Goal: Navigation & Orientation: Find specific page/section

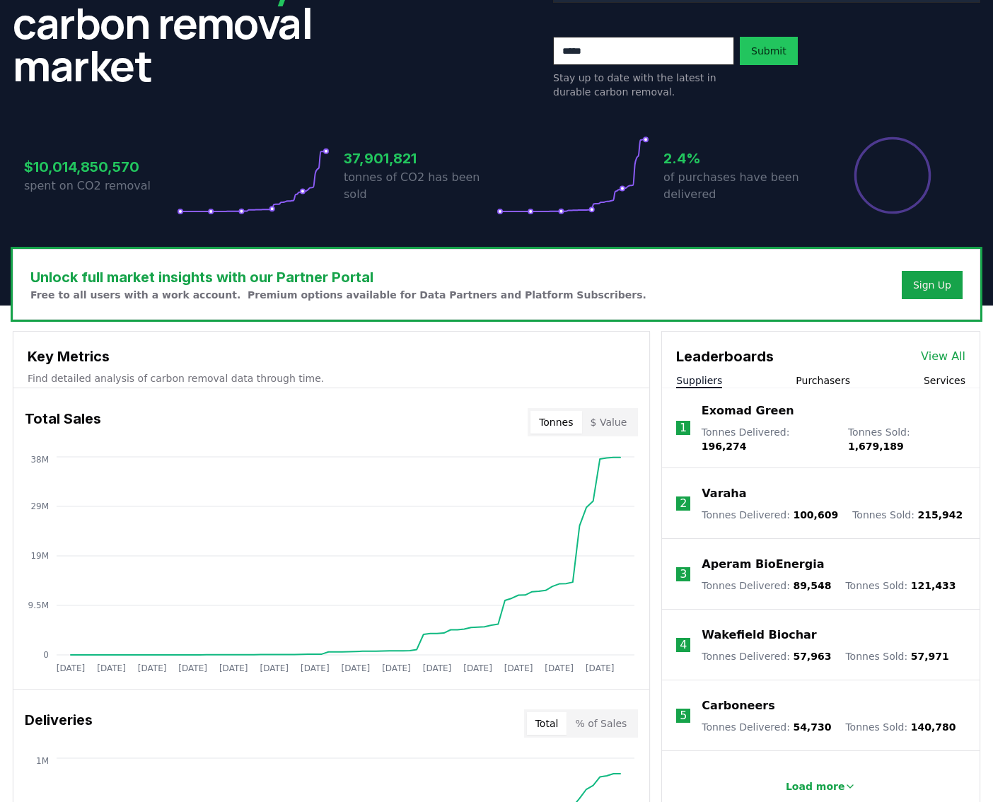
scroll to position [212, 0]
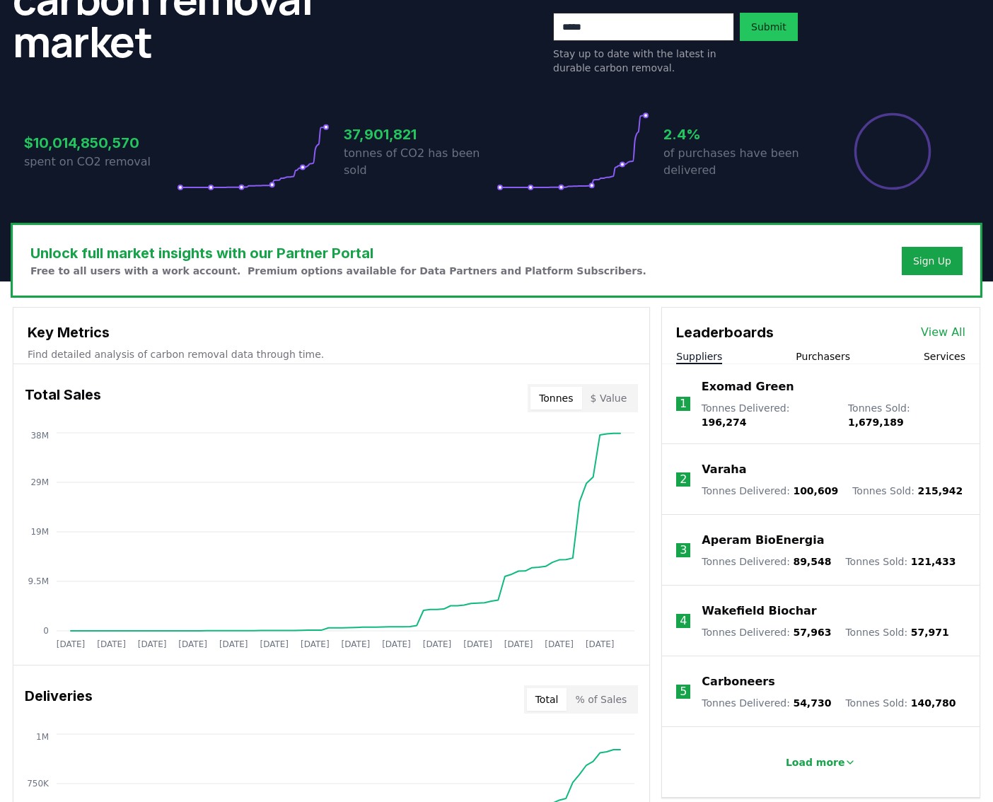
click at [946, 325] on link "View All" at bounding box center [943, 332] width 45 height 17
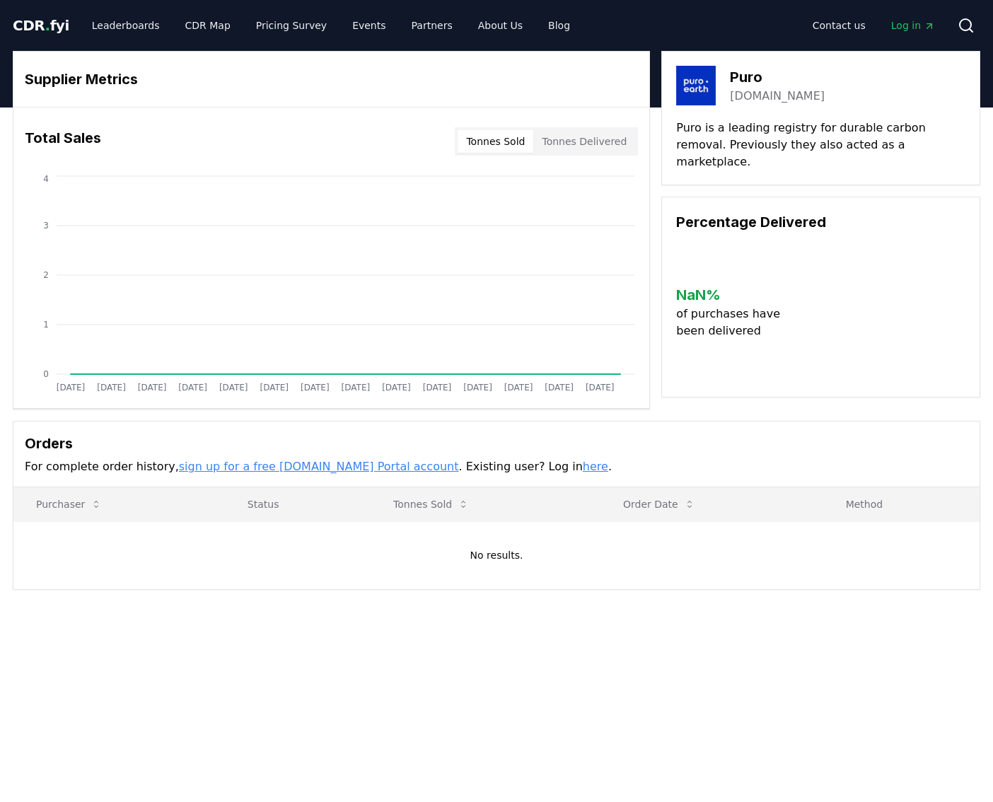
click at [694, 97] on img at bounding box center [696, 86] width 40 height 40
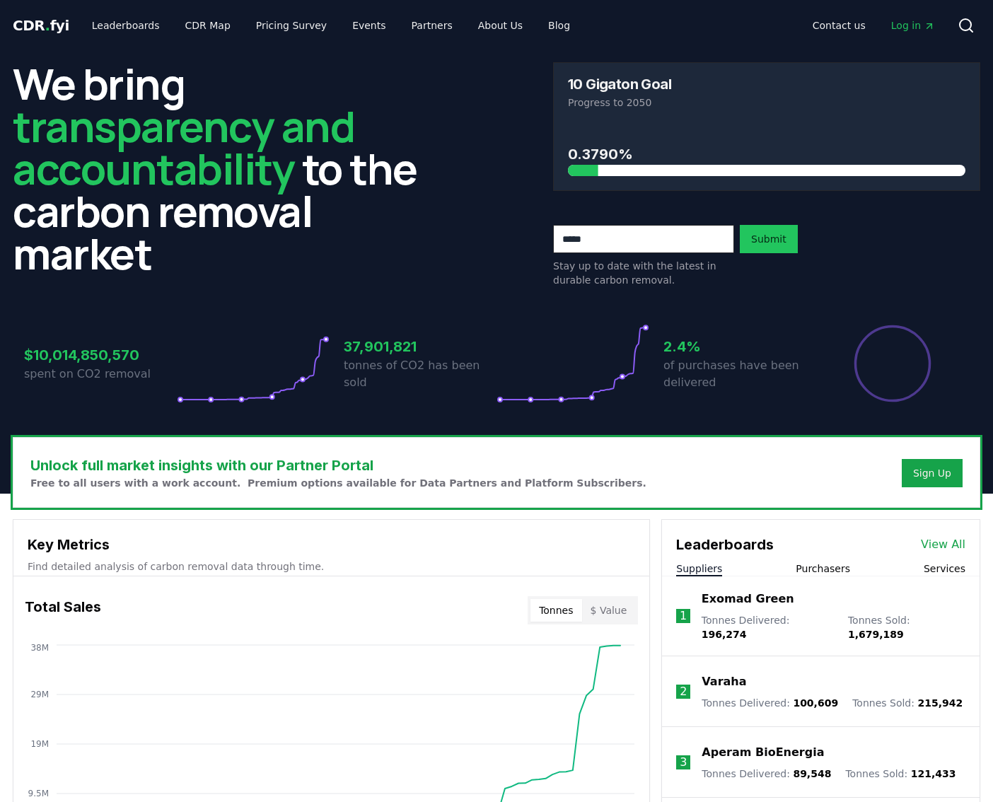
click at [894, 86] on div "10 Gigaton Goal" at bounding box center [766, 84] width 397 height 14
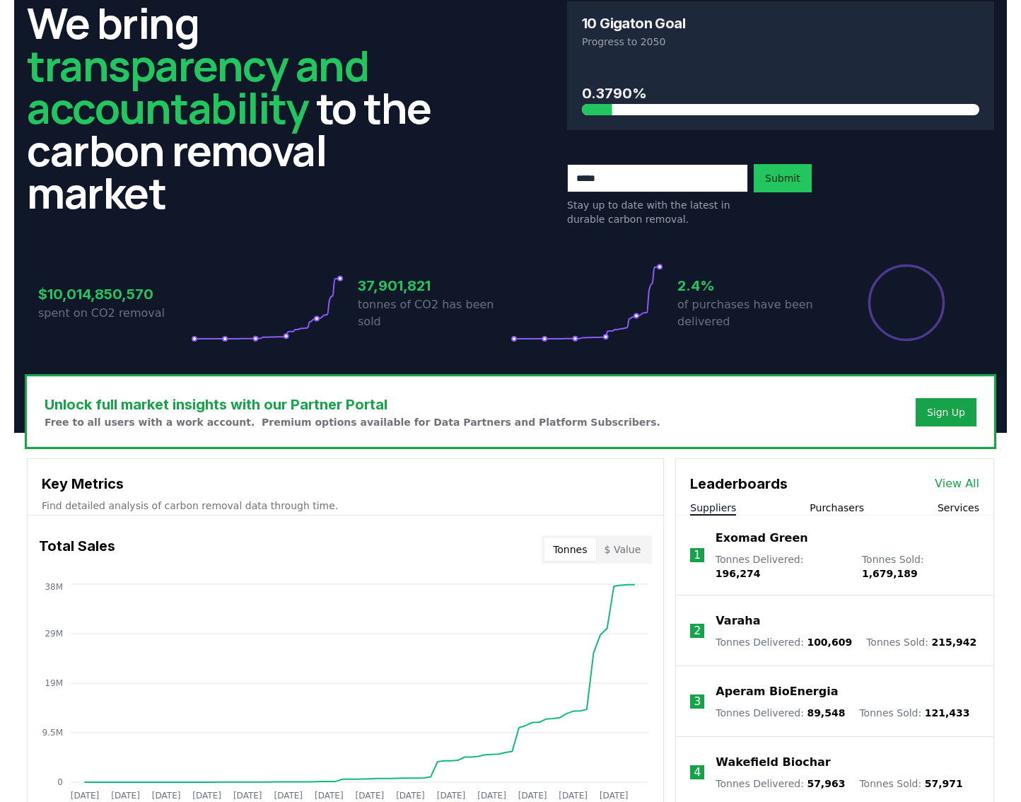
scroll to position [141, 0]
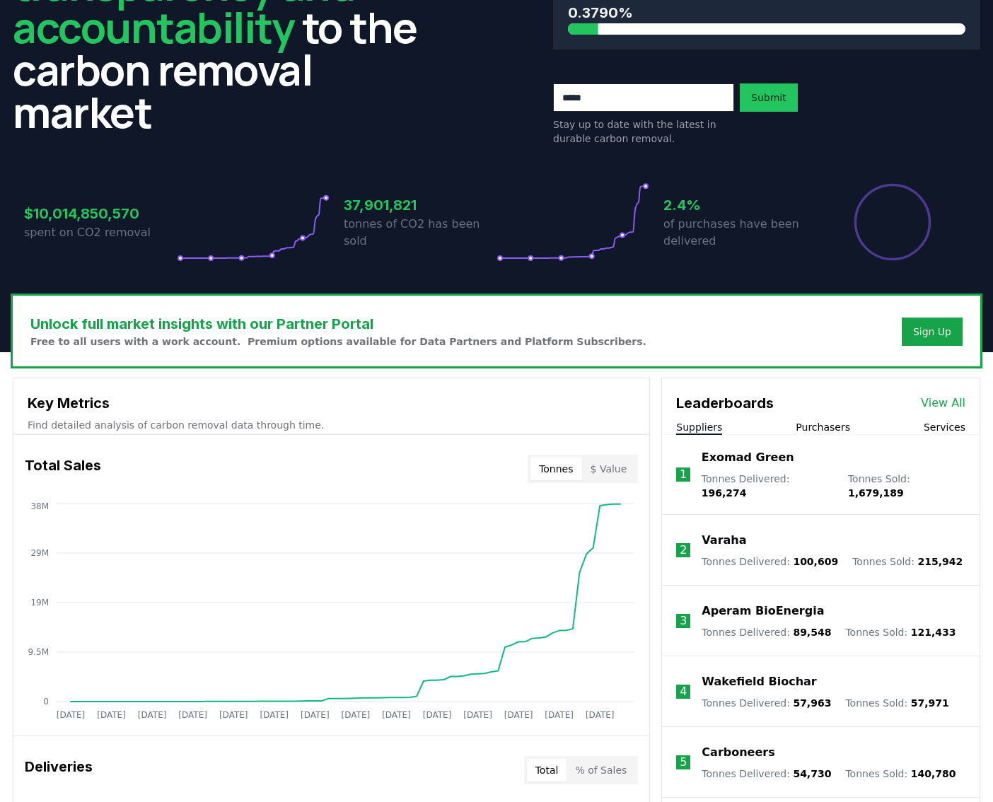
click at [716, 324] on div "Unlock full market insights with our Partner Portal Free to all users with a wo…" at bounding box center [496, 330] width 966 height 69
